Goal: Transaction & Acquisition: Purchase product/service

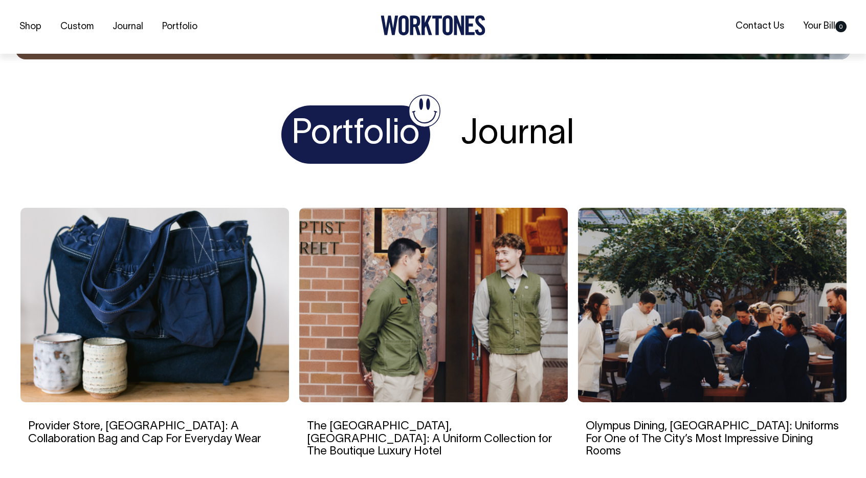
scroll to position [1772, 0]
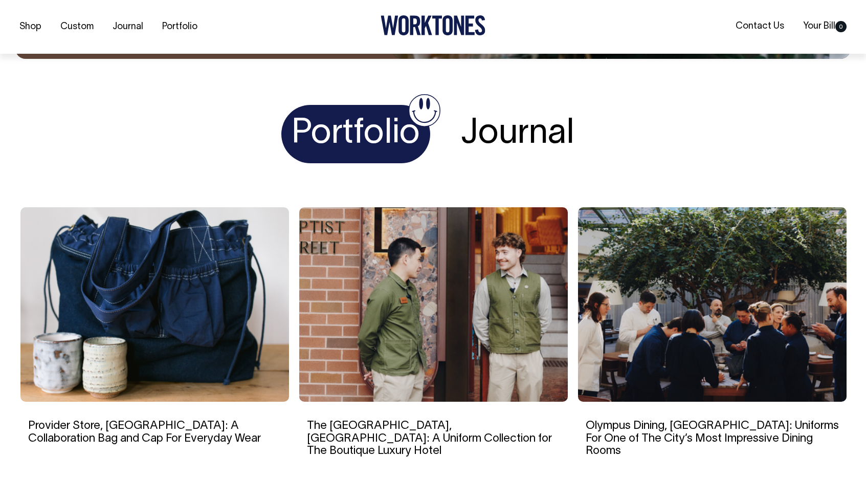
click at [363, 141] on h1 "Portfolio" at bounding box center [355, 134] width 149 height 59
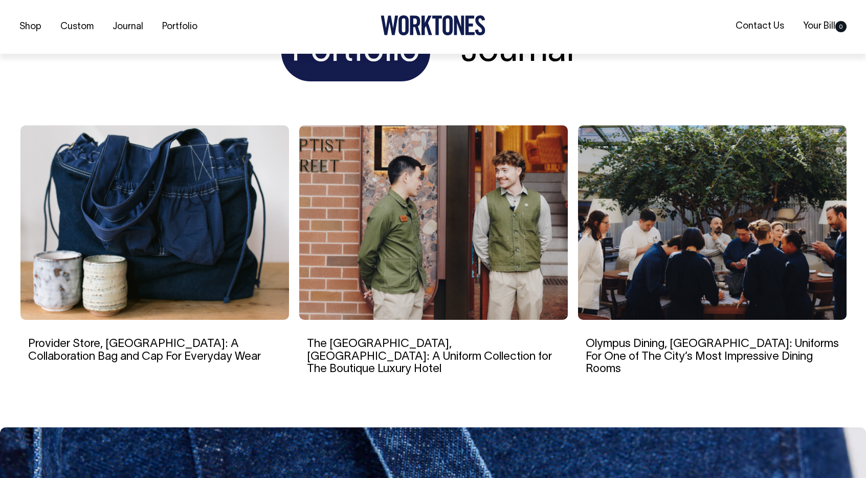
scroll to position [1854, 0]
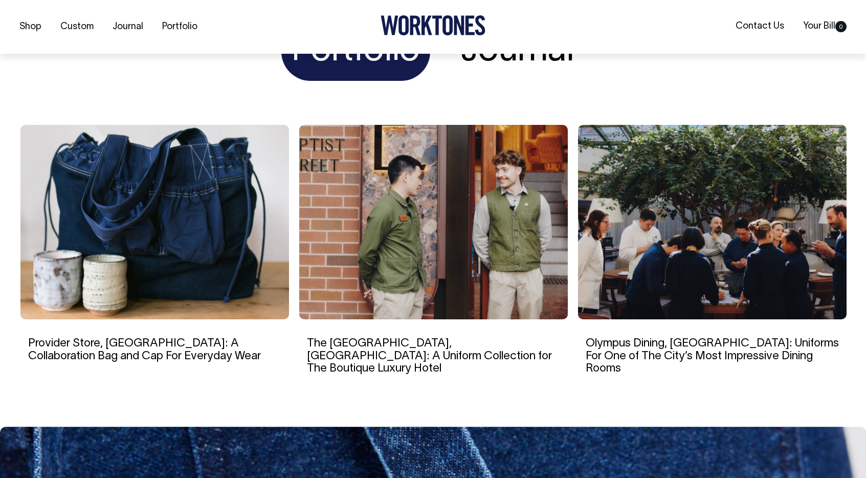
click at [360, 71] on h1 "Portfolio" at bounding box center [355, 52] width 149 height 59
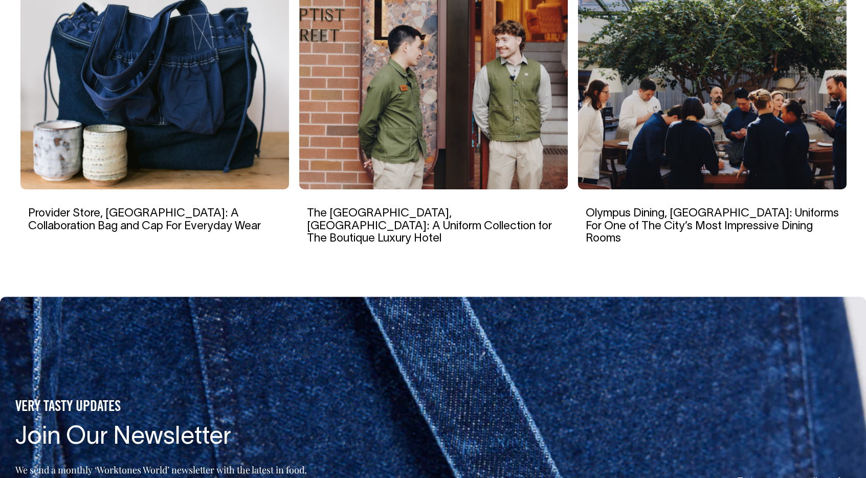
scroll to position [1984, 0]
click at [719, 172] on img at bounding box center [712, 92] width 269 height 194
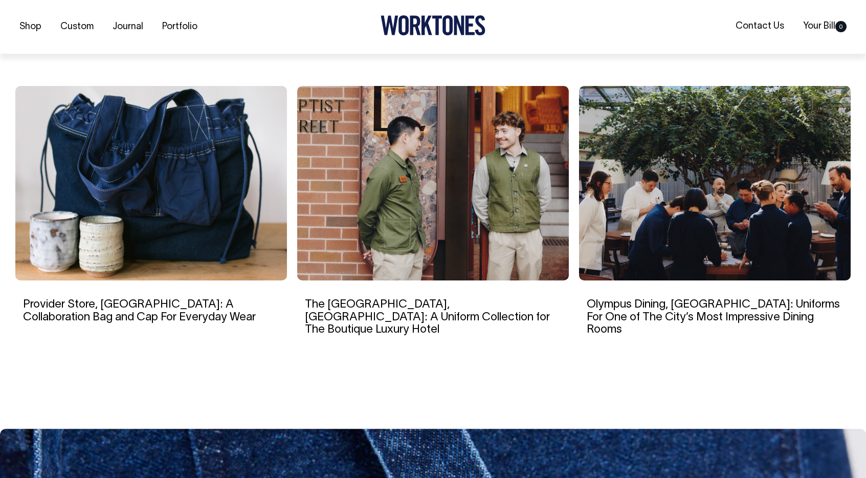
scroll to position [4755, 0]
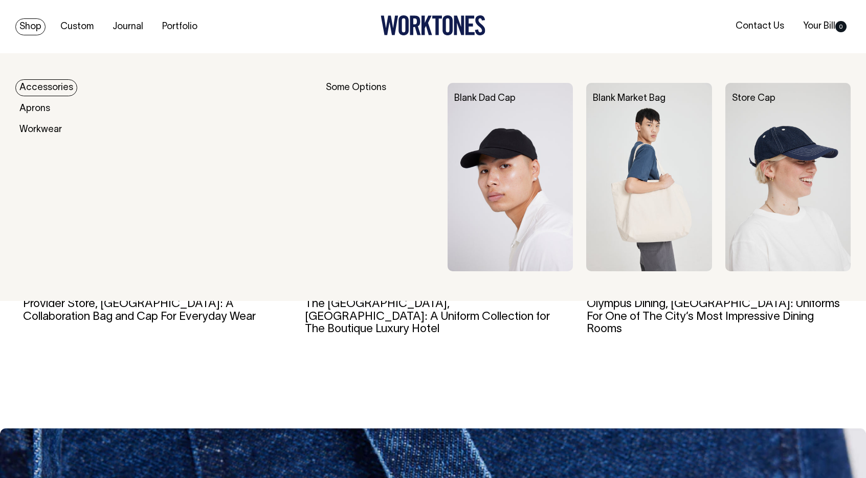
click at [30, 28] on link "Shop" at bounding box center [30, 26] width 30 height 17
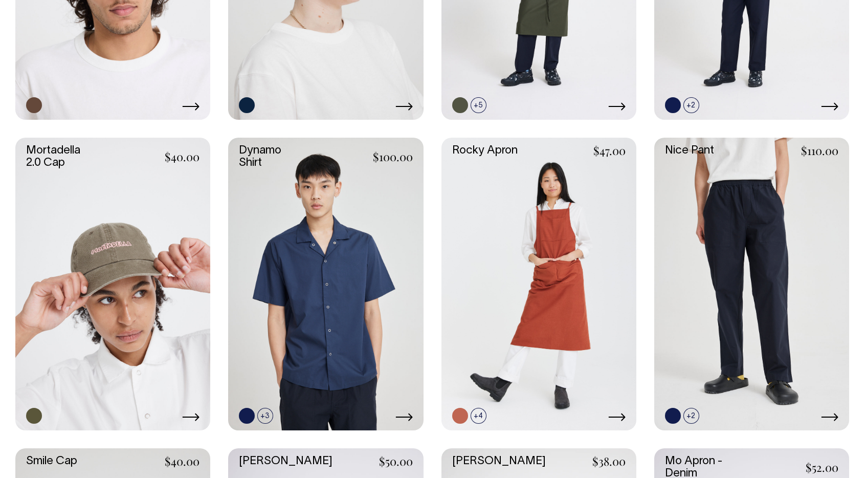
scroll to position [978, 0]
click at [772, 244] on link at bounding box center [751, 284] width 195 height 293
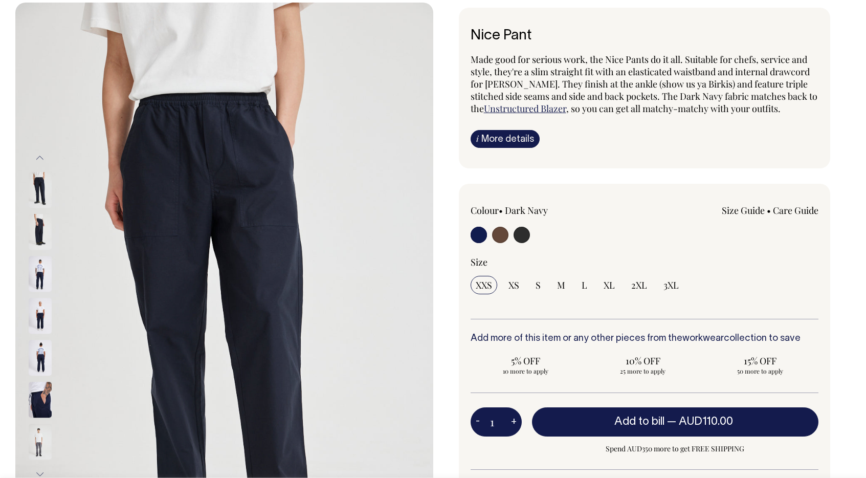
scroll to position [52, 0]
click at [733, 210] on link "Size Guide" at bounding box center [743, 210] width 43 height 12
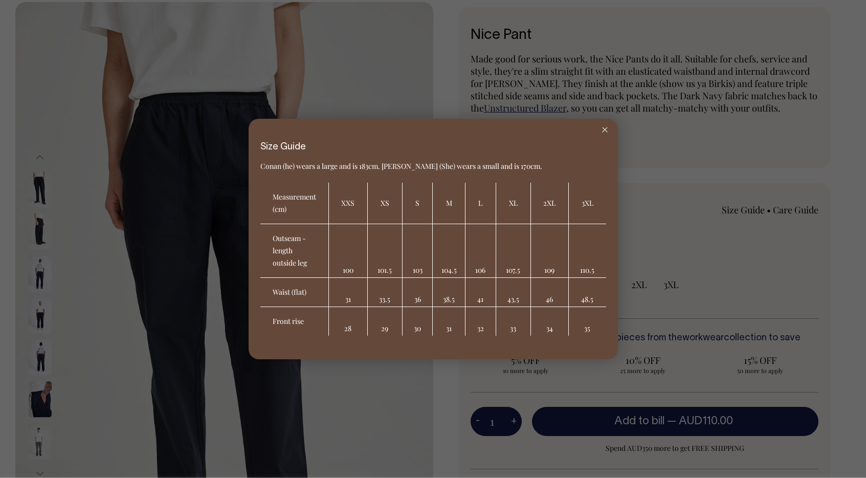
click at [604, 127] on icon at bounding box center [605, 129] width 6 height 5
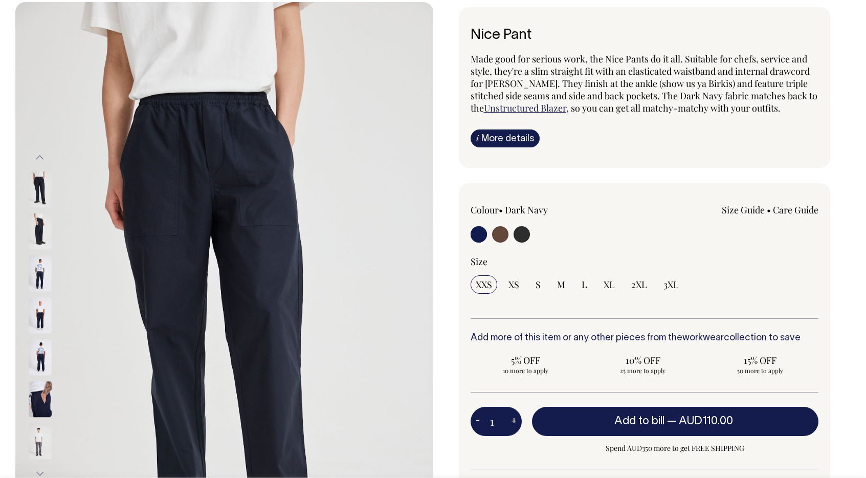
click at [523, 234] on input "radio" at bounding box center [522, 234] width 16 height 16
radio input "true"
select select "Charcoal"
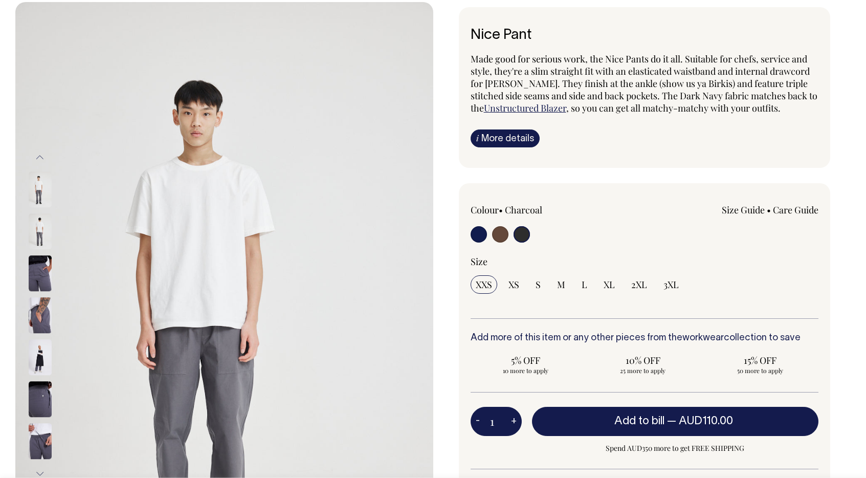
click at [503, 234] on input "radio" at bounding box center [500, 234] width 16 height 16
radio input "true"
radio input "false"
radio input "true"
select select "Chocolate"
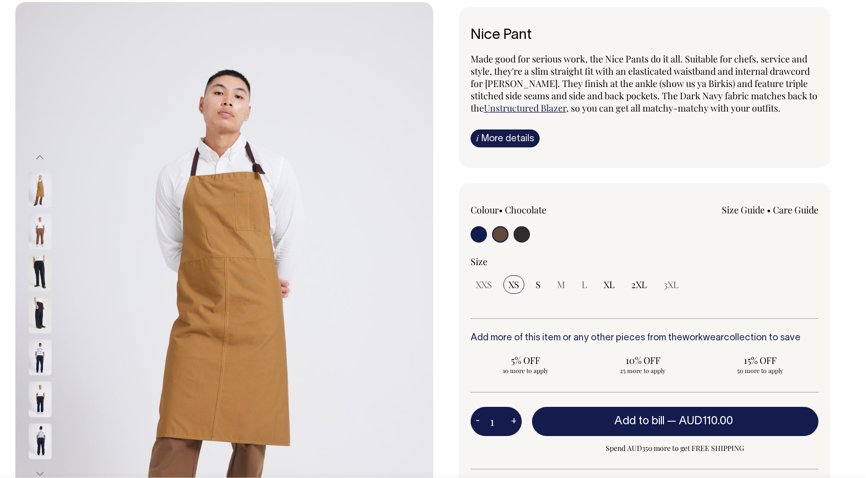
click at [478, 232] on input "radio" at bounding box center [479, 234] width 16 height 16
radio input "true"
select select "Dark Navy"
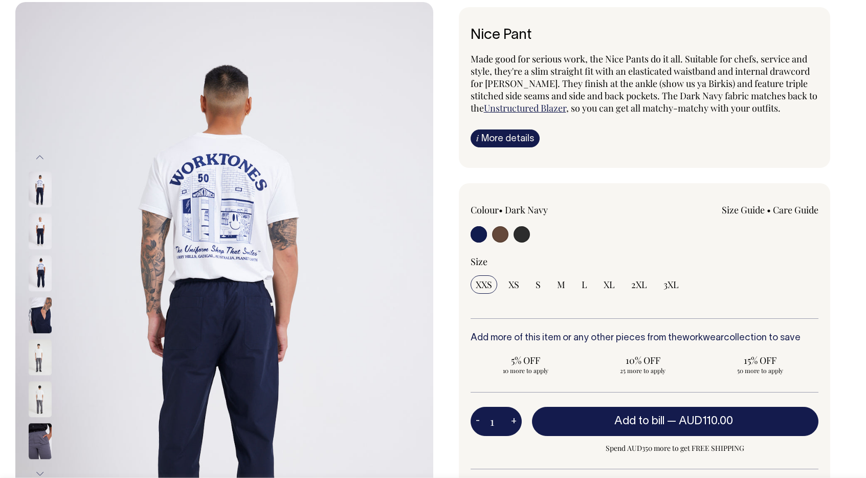
click at [43, 272] on img at bounding box center [40, 274] width 23 height 36
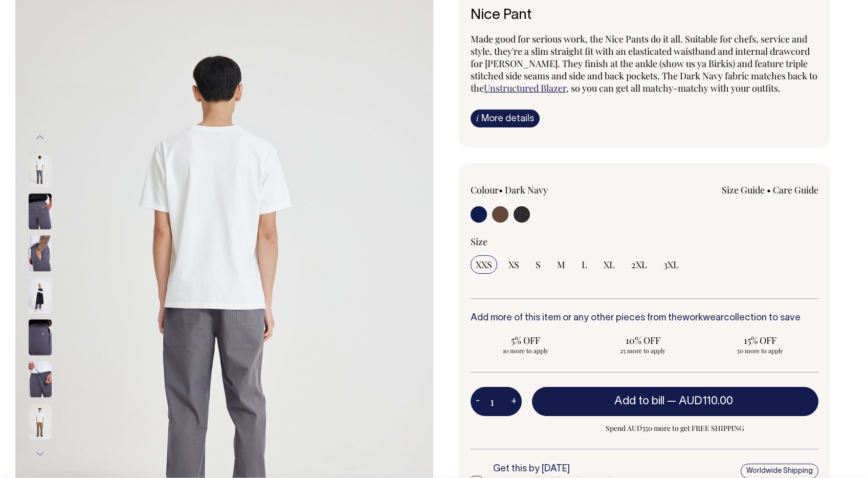
scroll to position [72, 0]
click at [482, 216] on input "radio" at bounding box center [479, 214] width 16 height 16
click at [581, 262] on input "L" at bounding box center [585, 264] width 16 height 18
radio input "true"
select select "L"
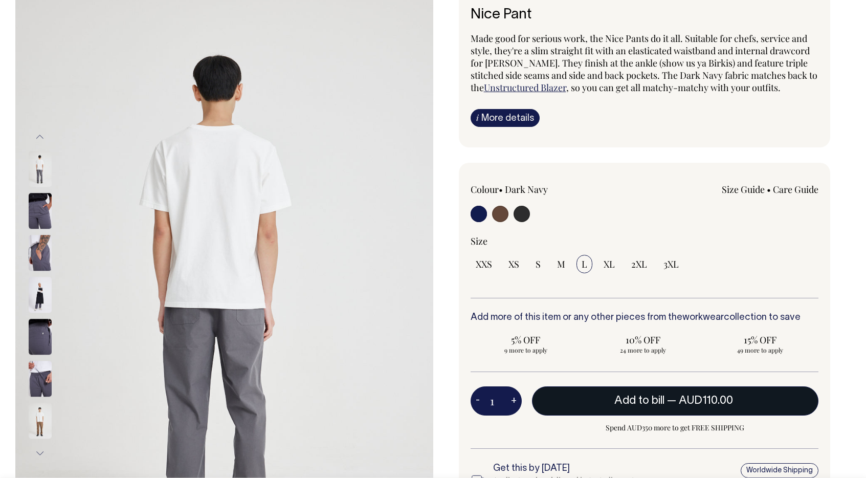
click at [668, 401] on span "— AUD110.00" at bounding box center [701, 400] width 69 height 10
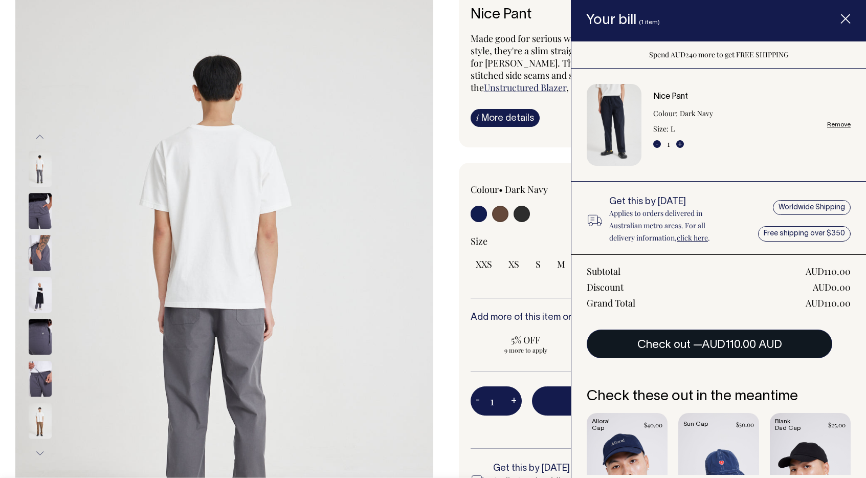
click at [697, 343] on button "Check out — AUD110.00 AUD" at bounding box center [710, 343] width 246 height 29
